Goal: Navigation & Orientation: Find specific page/section

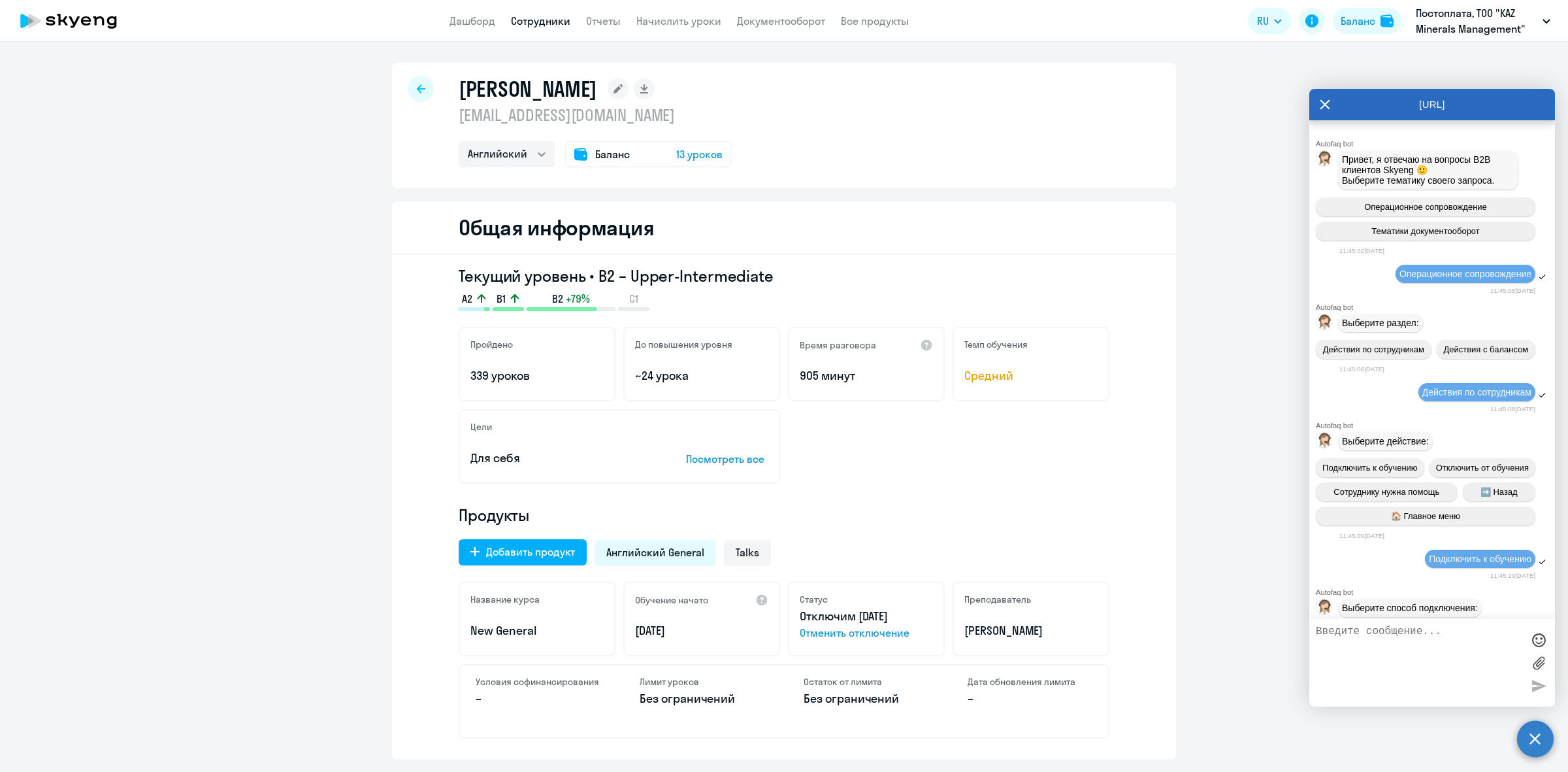
select select "english"
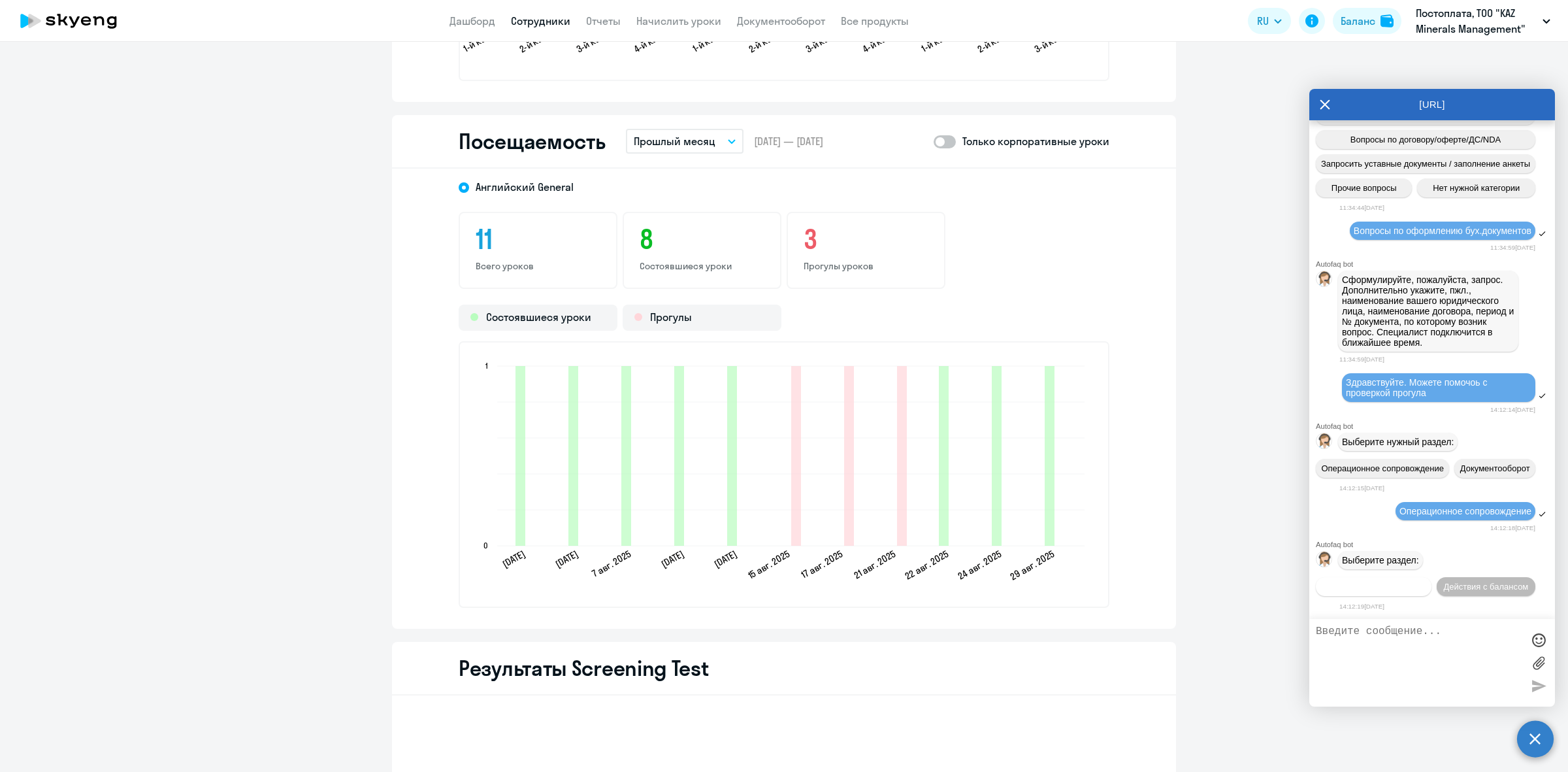
click at [1373, 582] on span "Действия по сотрудникам" at bounding box center [1373, 587] width 101 height 10
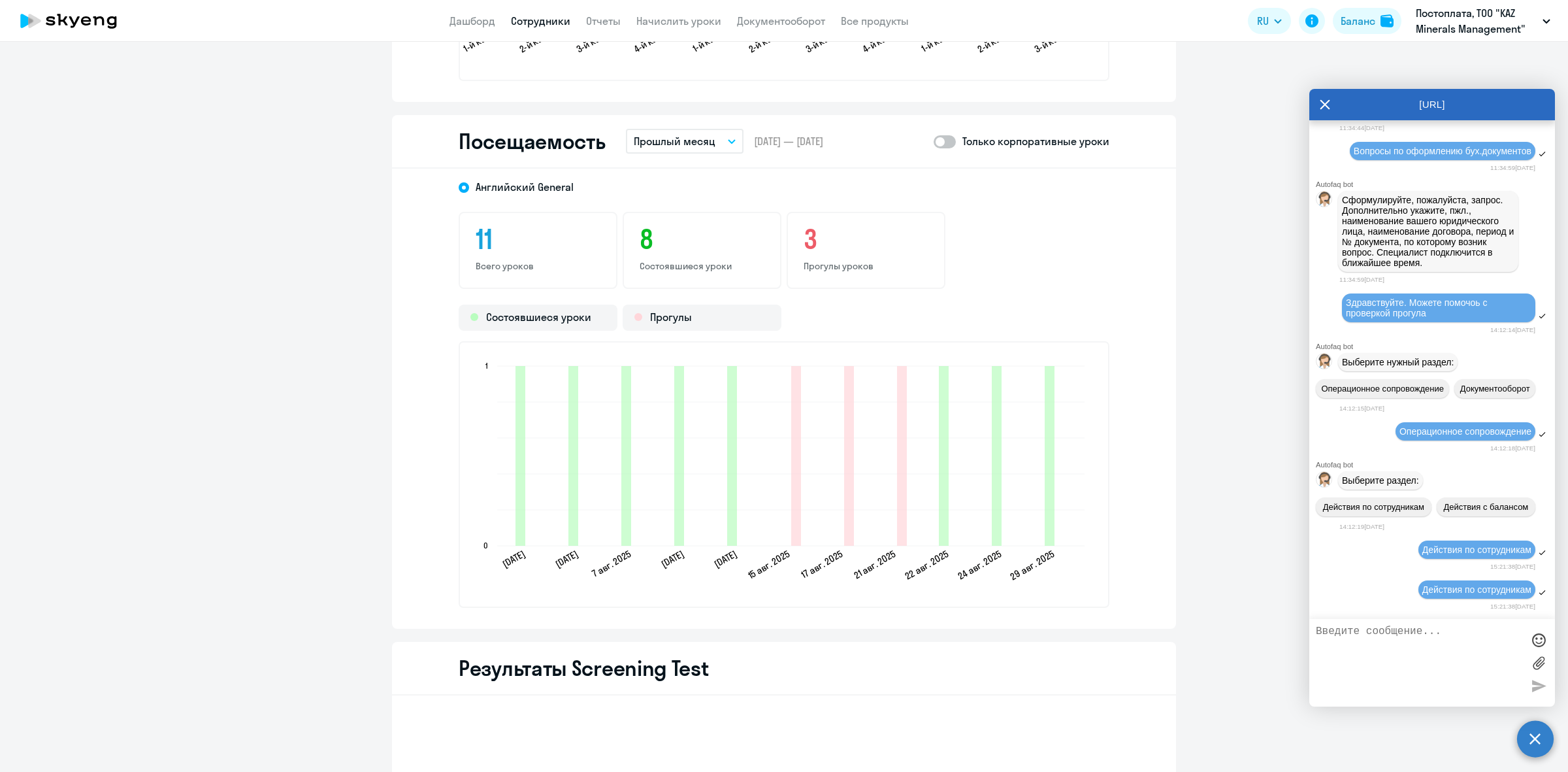
drag, startPoint x: 1542, startPoint y: 588, endPoint x: 1547, endPoint y: 598, distance: 11.2
click at [1546, 595] on div "Autofaq bot Привет, я отвечаю на вопросы B2B клиентов Skyeng 🙂 Выберите тематик…" at bounding box center [1432, 370] width 245 height 499
click at [1418, 642] on textarea at bounding box center [1419, 662] width 207 height 74
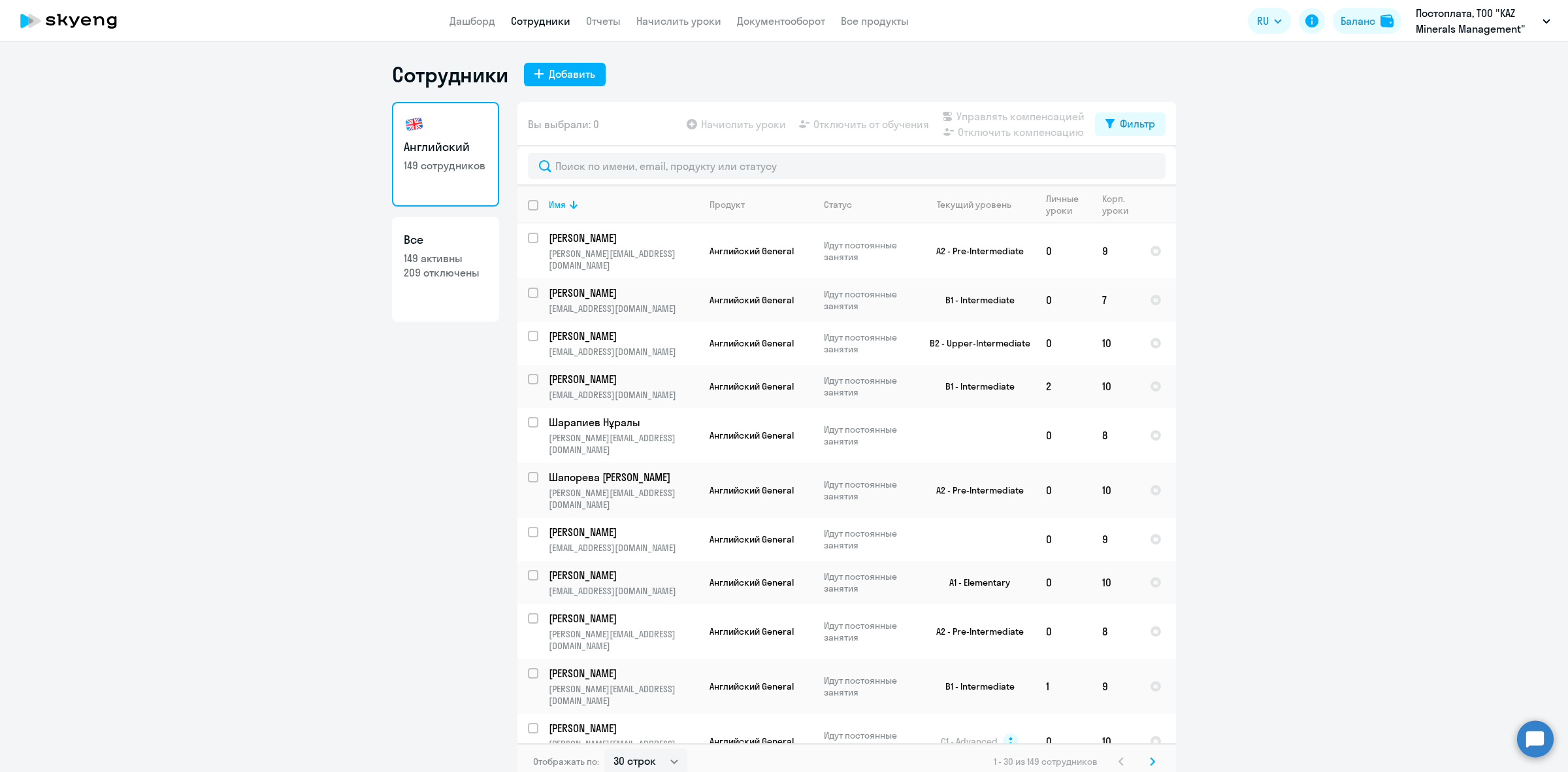
select select "30"
click at [478, 16] on link "Дашборд" at bounding box center [472, 21] width 45 height 13
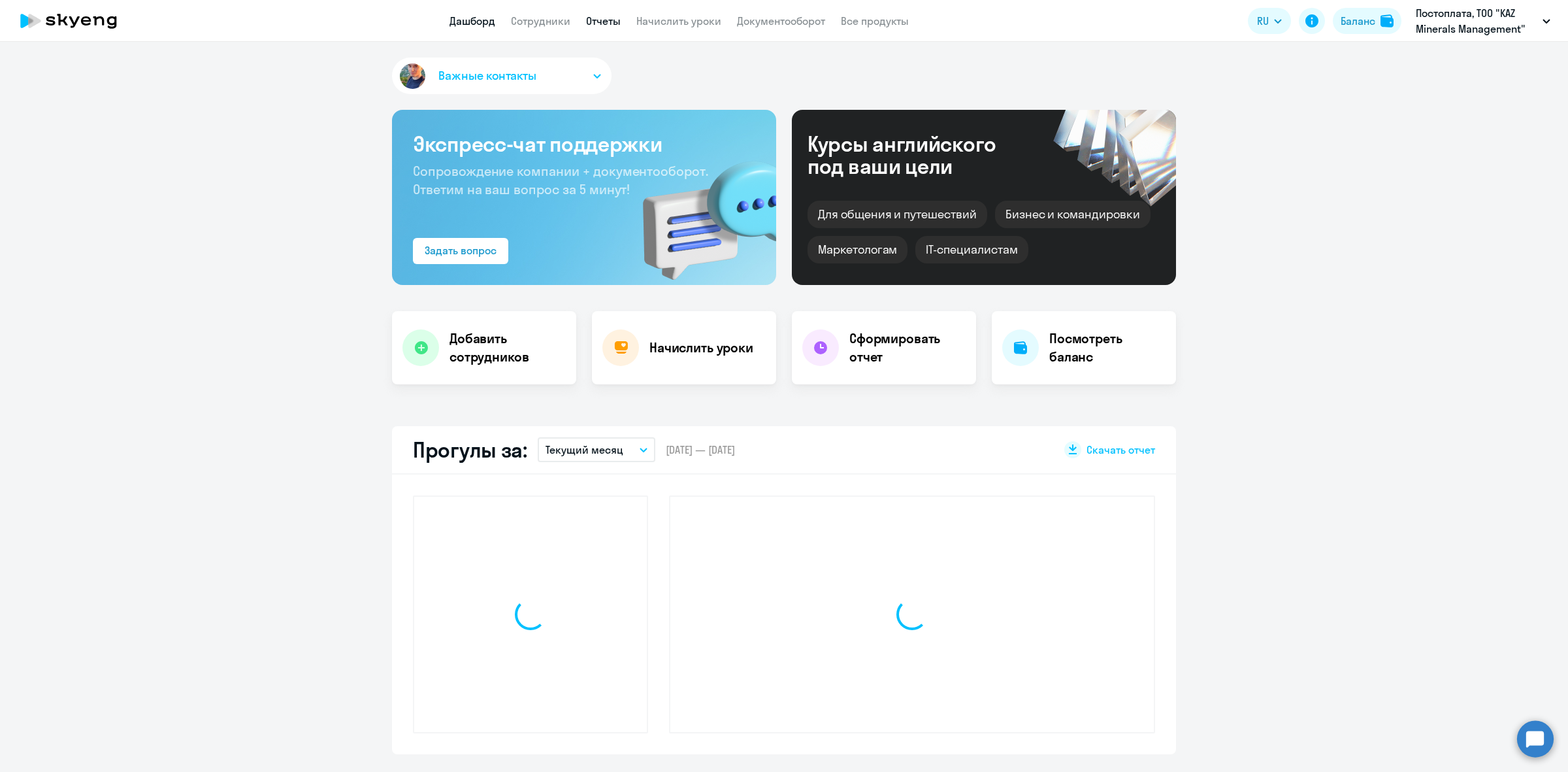
click at [588, 20] on link "Отчеты" at bounding box center [604, 21] width 35 height 13
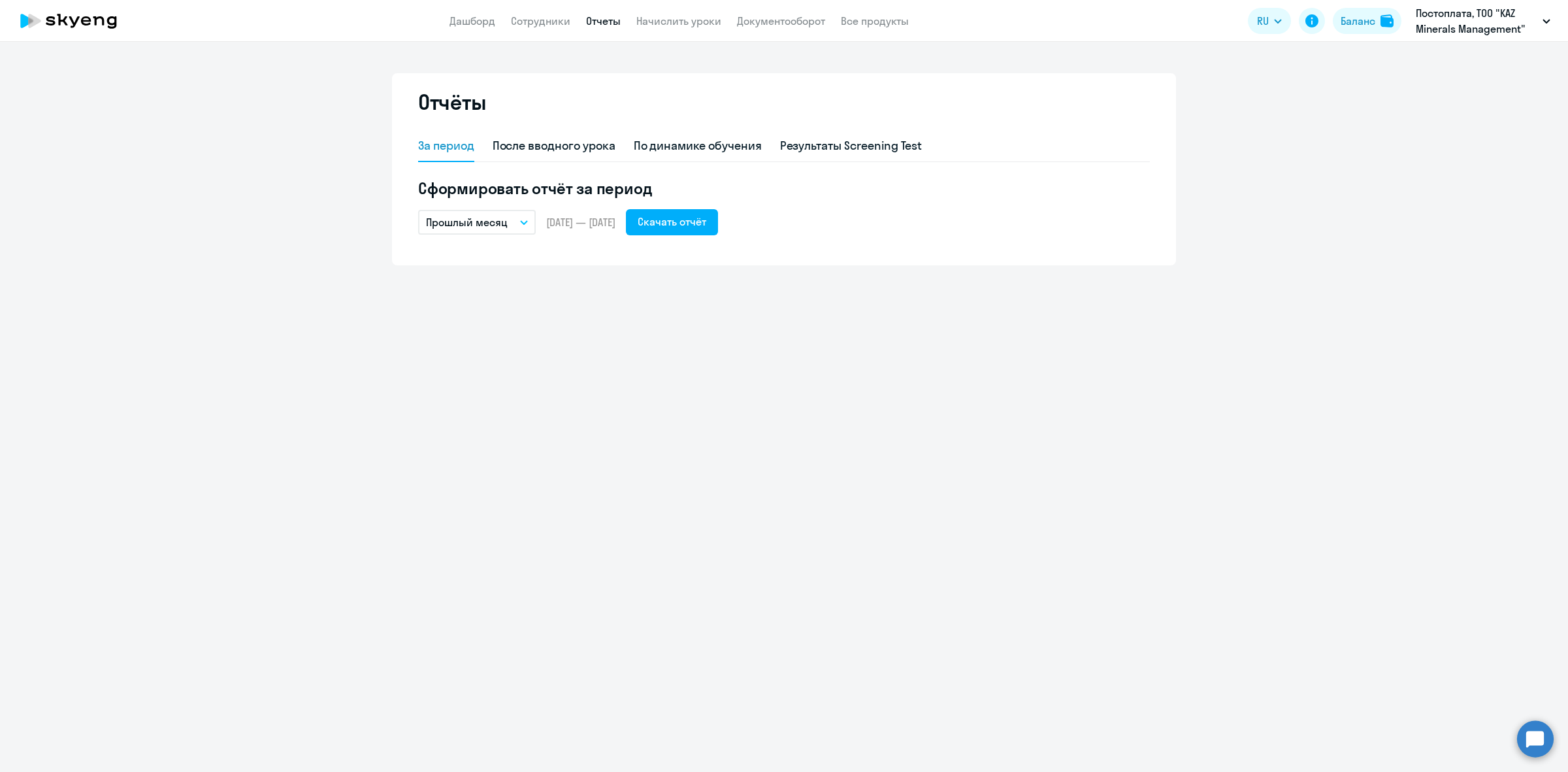
click at [536, 11] on app-header "Дашборд Сотрудники Отчеты Начислить уроки Документооборот Все продукты Дашборд …" at bounding box center [784, 21] width 1568 height 42
click at [758, 16] on link "Документооборот" at bounding box center [781, 21] width 88 height 13
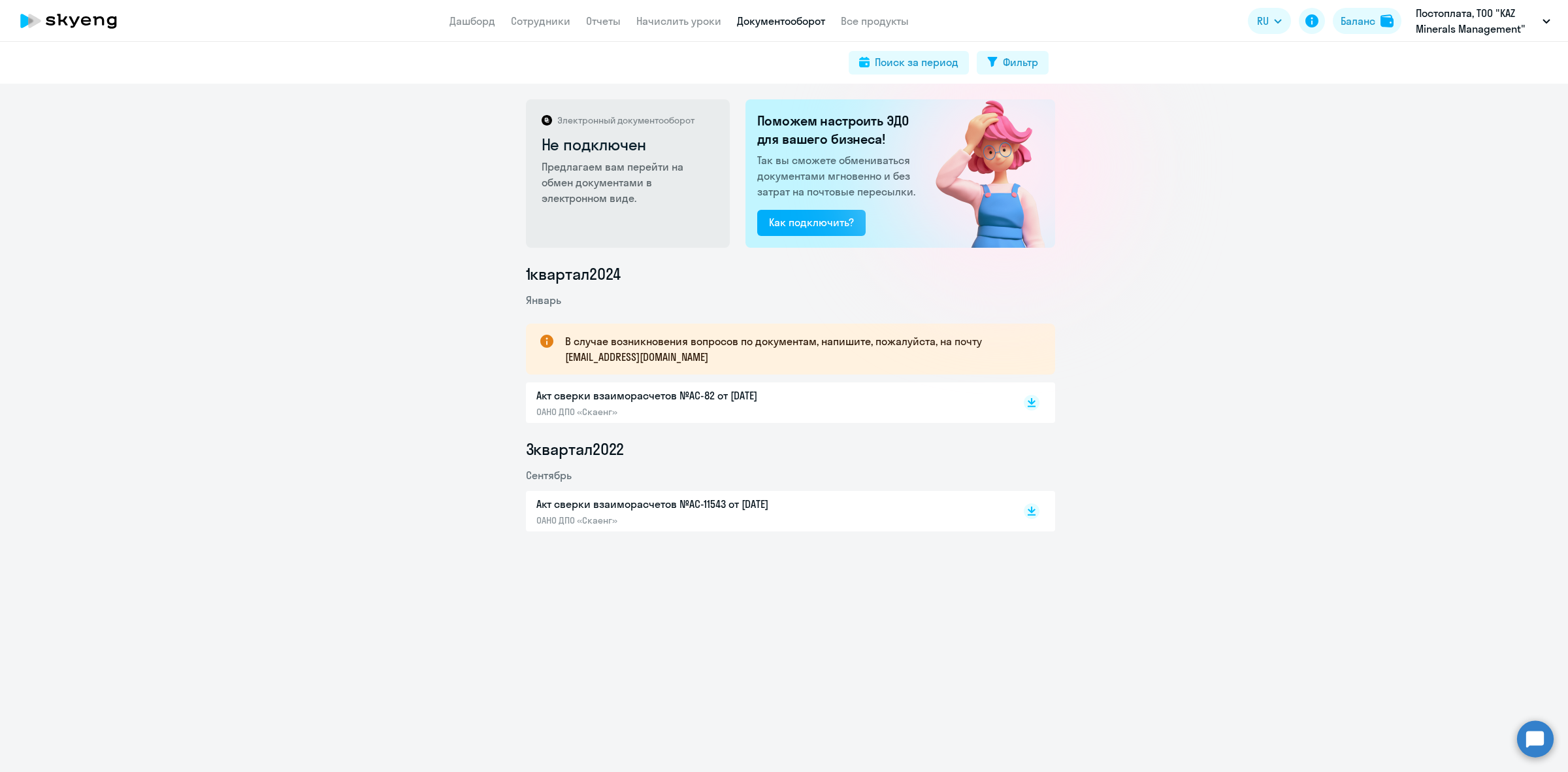
click at [874, 13] on app-menu-item-link "Все продукты" at bounding box center [875, 21] width 68 height 16
click at [874, 21] on link "Все продукты" at bounding box center [875, 21] width 68 height 13
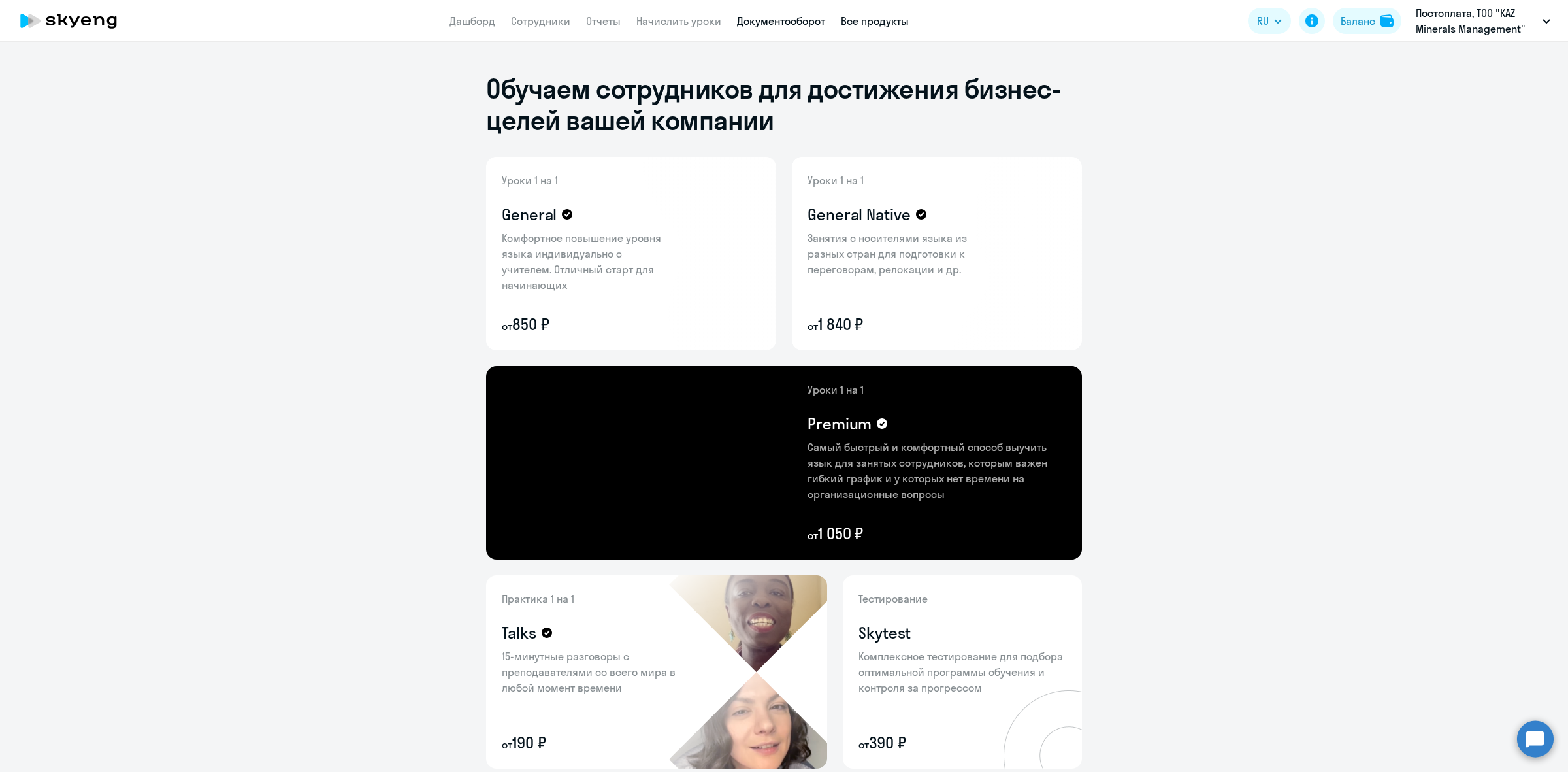
click at [800, 18] on link "Документооборот" at bounding box center [781, 21] width 88 height 13
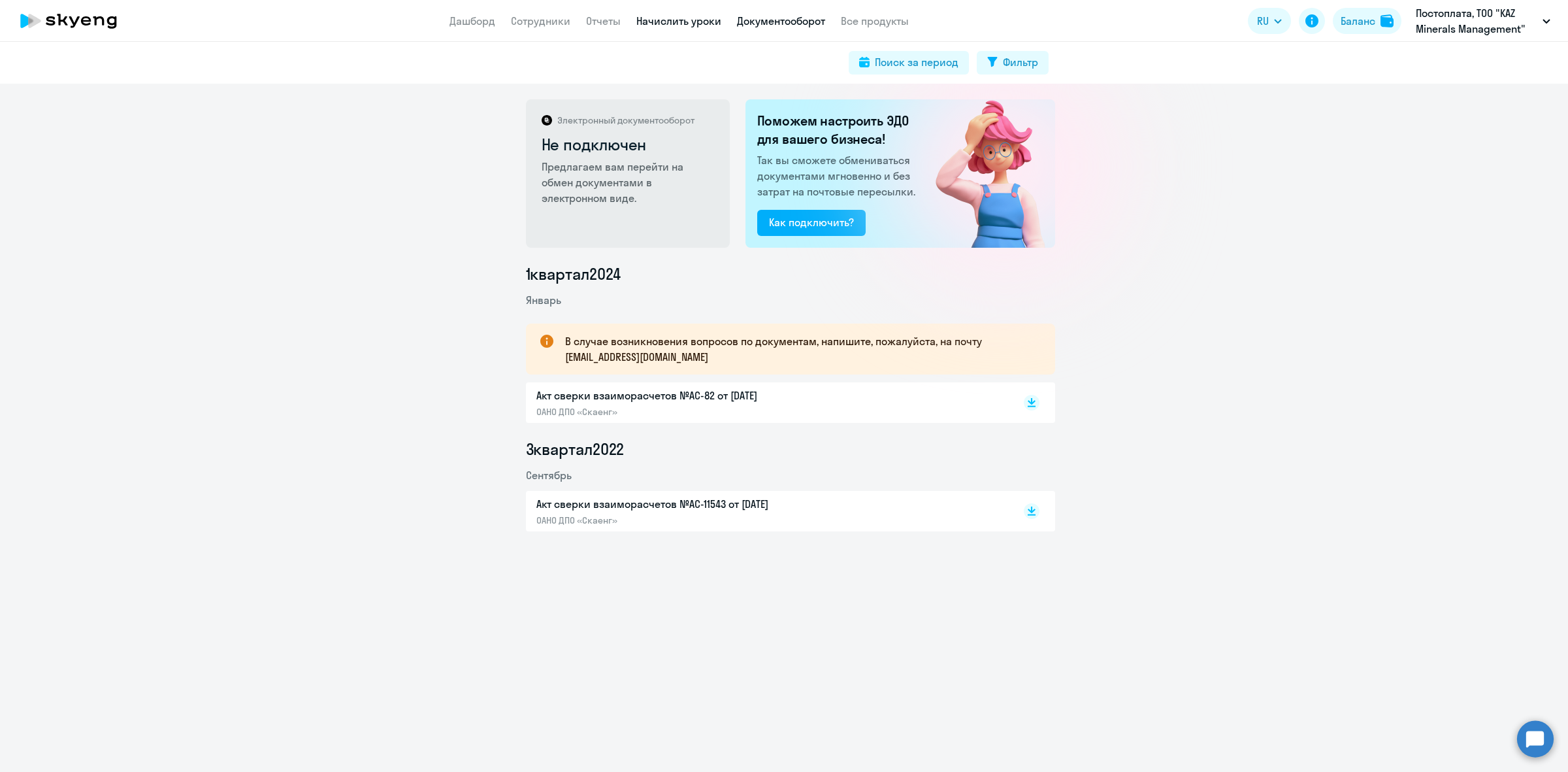
click at [710, 24] on link "Начислить уроки" at bounding box center [679, 21] width 85 height 13
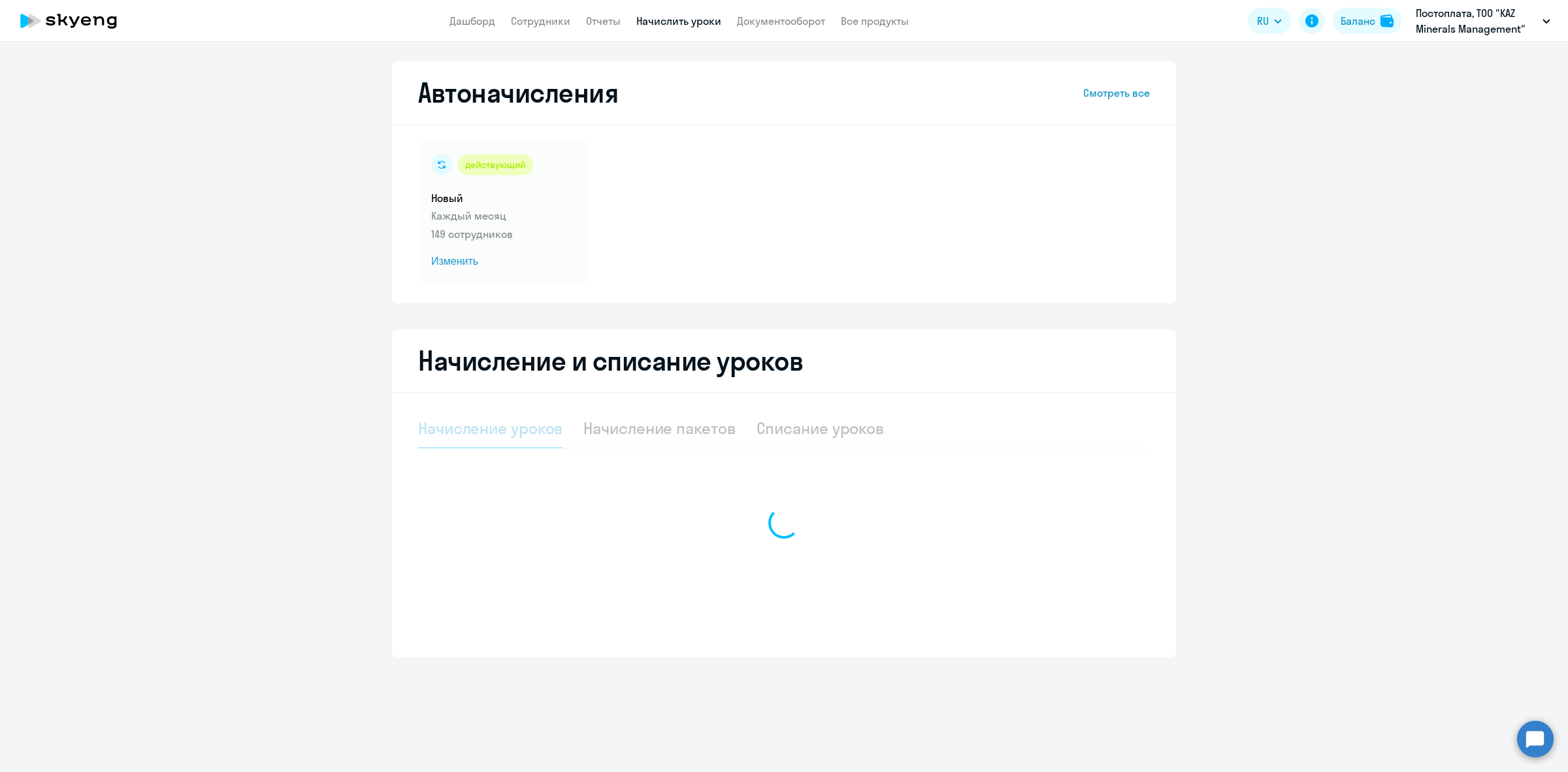
select select "10"
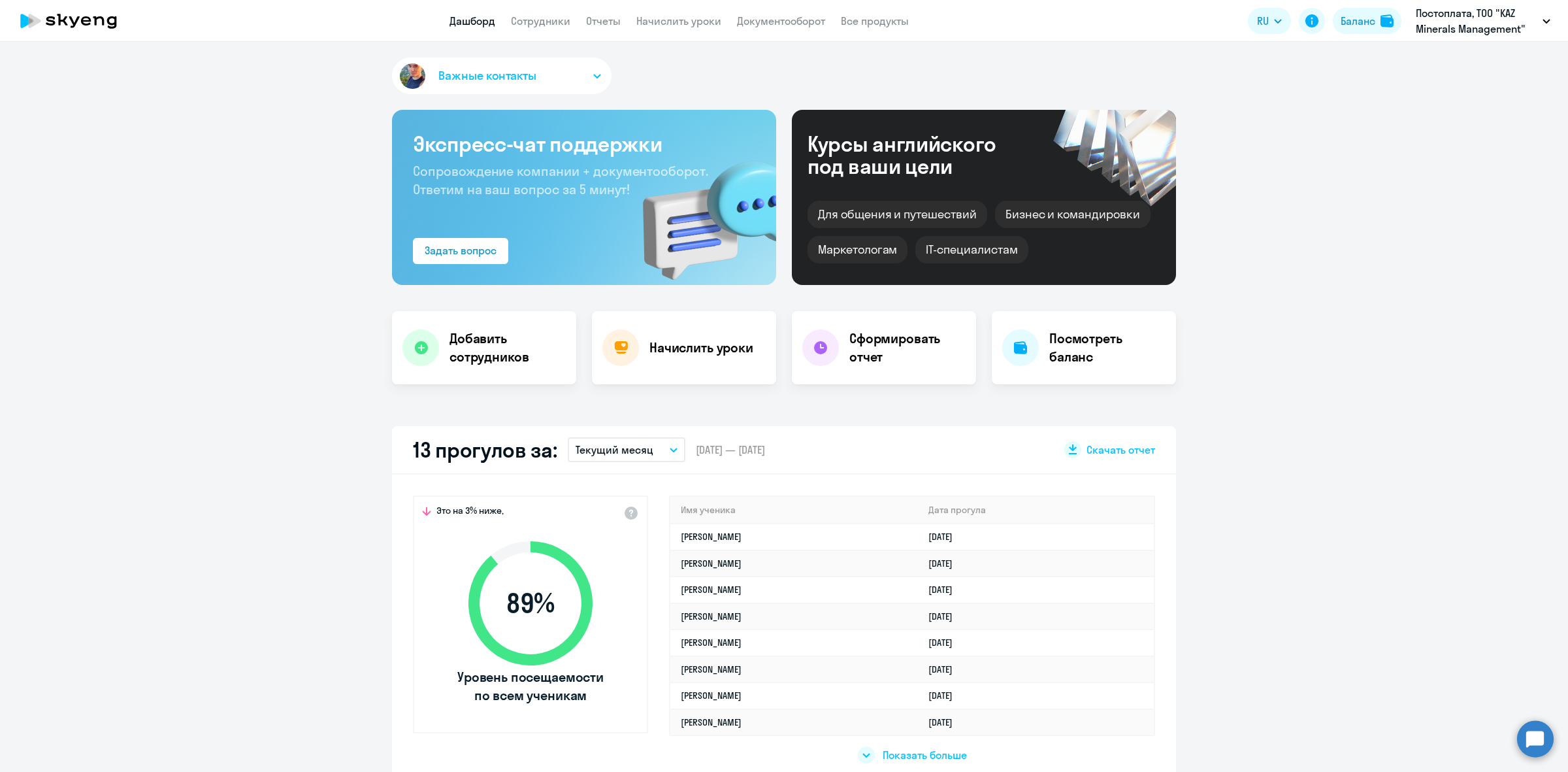
select select "30"
